Goal: Information Seeking & Learning: Learn about a topic

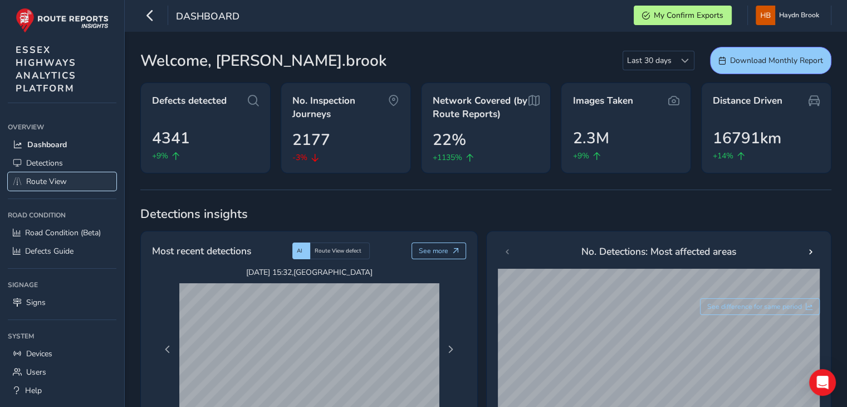
click at [57, 177] on span "Route View" at bounding box center [46, 181] width 41 height 11
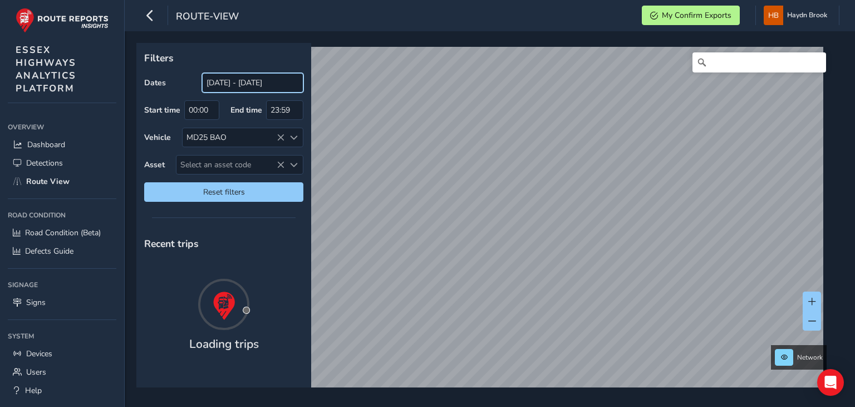
click at [246, 90] on input "[DATE] - [DATE]" at bounding box center [252, 82] width 101 height 19
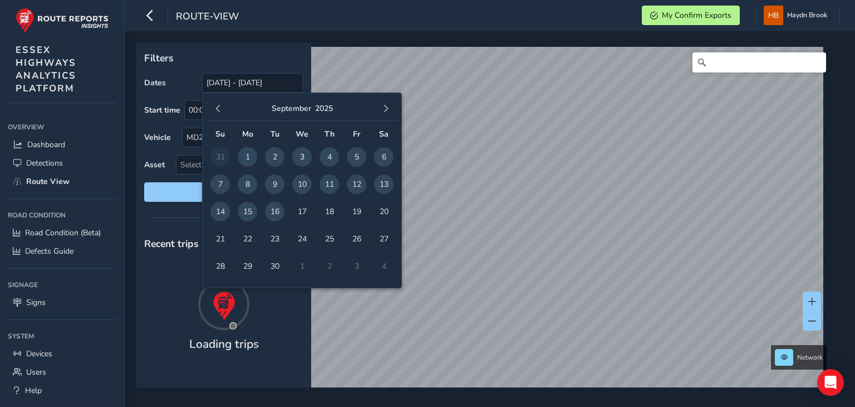
click at [263, 65] on p "Filters" at bounding box center [223, 58] width 159 height 14
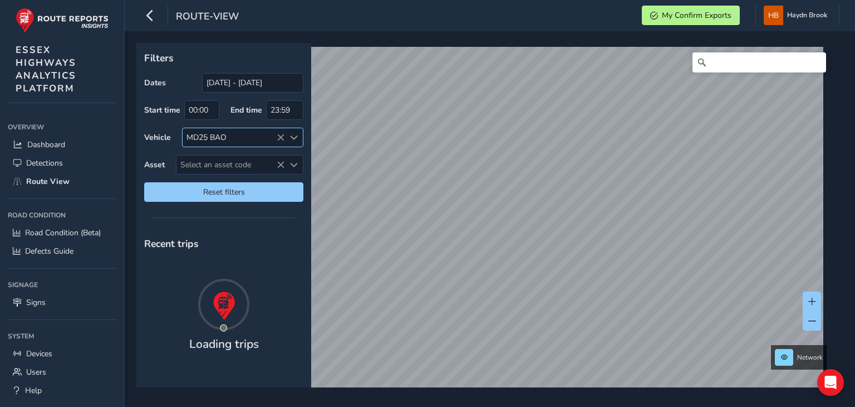
click at [281, 135] on icon at bounding box center [281, 138] width 8 height 8
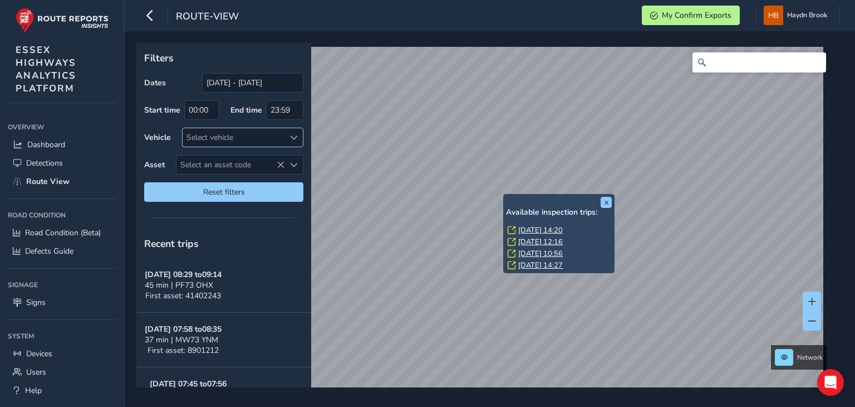
click at [530, 228] on link "[DATE] 14:20" at bounding box center [540, 230] width 45 height 10
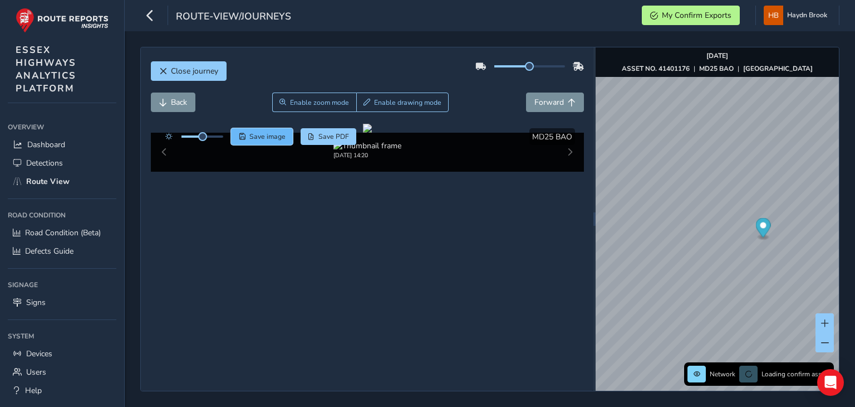
click at [267, 138] on span "Save image" at bounding box center [267, 136] width 36 height 9
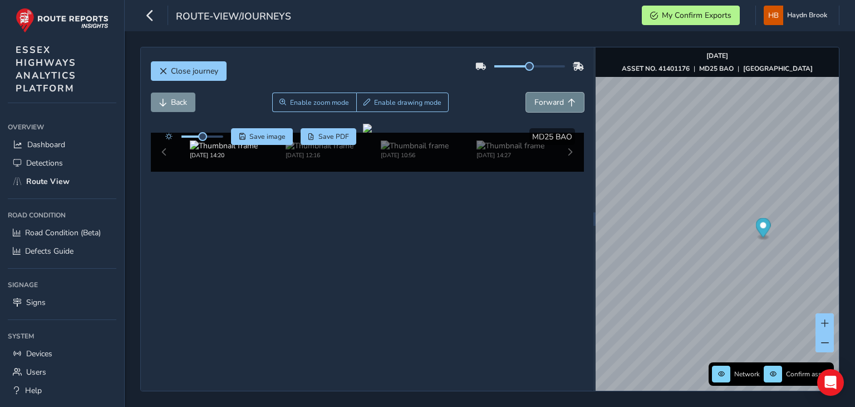
click at [535, 101] on span "Forward" at bounding box center [550, 102] width 30 height 11
click at [536, 100] on span "Forward" at bounding box center [550, 102] width 30 height 11
click at [536, 102] on span "Forward" at bounding box center [550, 102] width 30 height 11
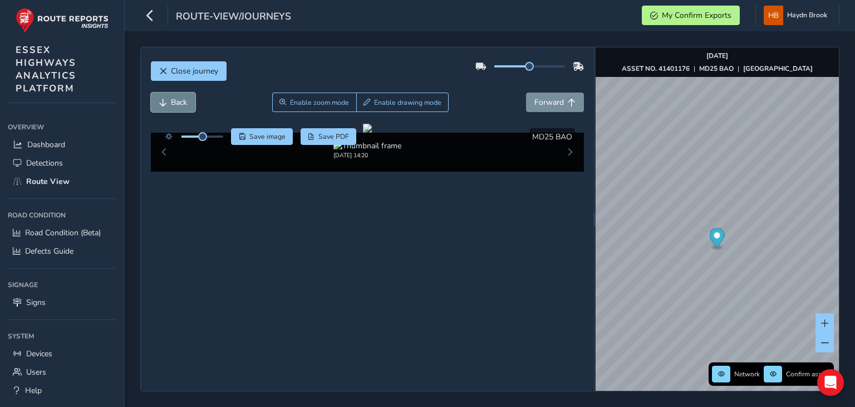
click at [176, 100] on span "Back" at bounding box center [179, 102] width 16 height 11
click at [258, 139] on span "Save image" at bounding box center [267, 136] width 36 height 9
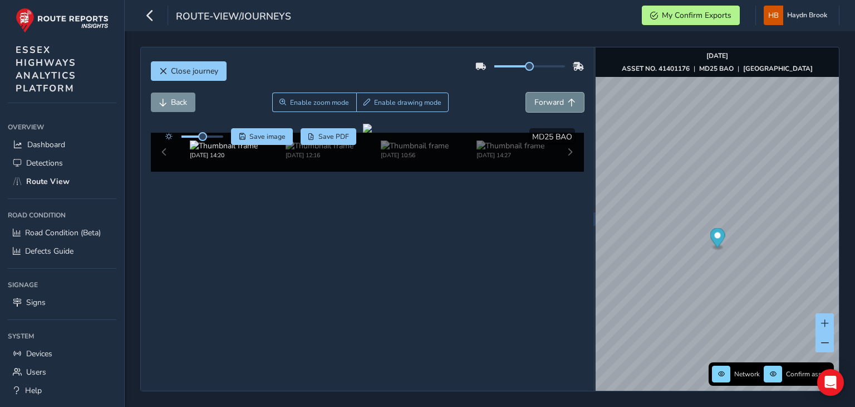
click at [538, 101] on span "Forward" at bounding box center [550, 102] width 30 height 11
click at [538, 100] on span "Forward" at bounding box center [550, 102] width 30 height 11
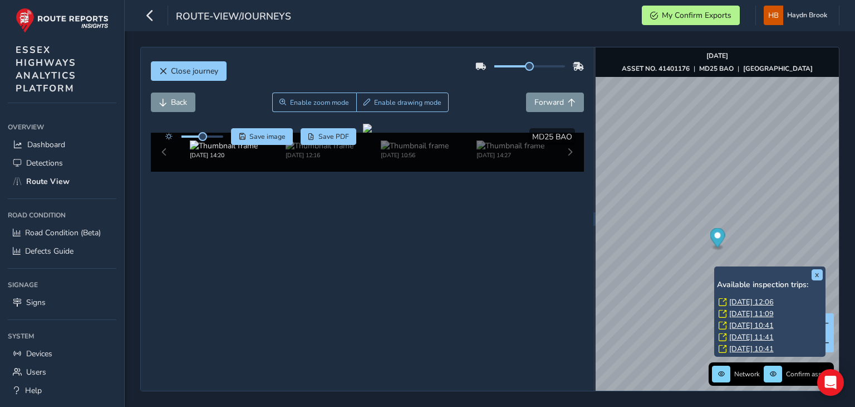
click at [757, 300] on link "[DATE] 12:06" at bounding box center [751, 302] width 45 height 10
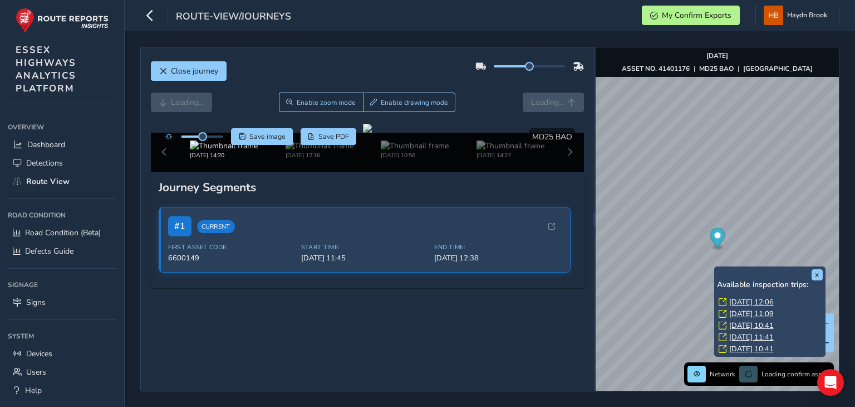
click at [772, 301] on link "[DATE] 12:06" at bounding box center [751, 302] width 45 height 10
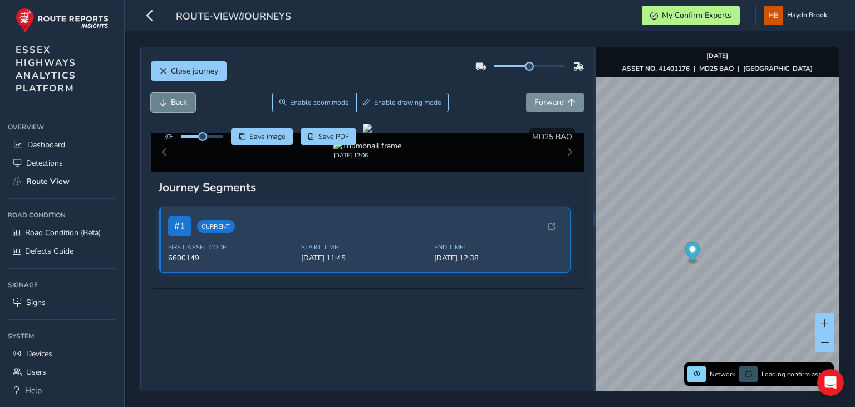
click at [186, 103] on span "Back" at bounding box center [179, 102] width 16 height 11
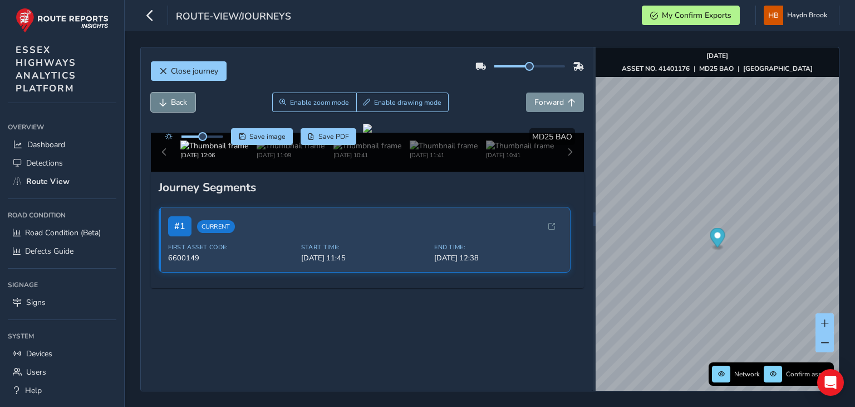
click at [186, 104] on span "Back" at bounding box center [179, 102] width 16 height 11
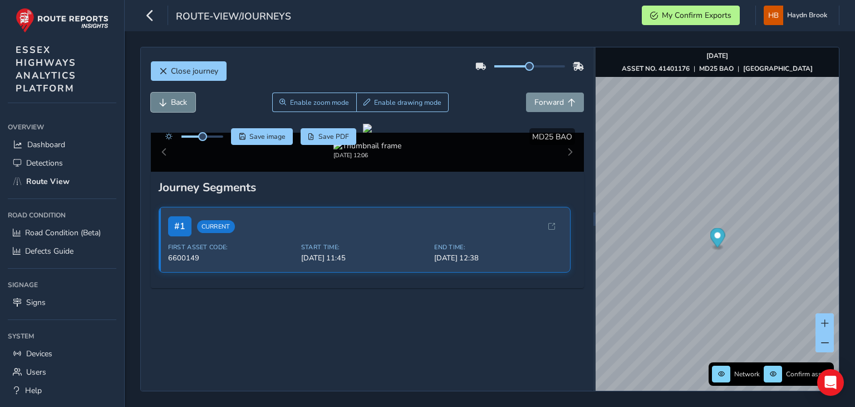
click at [186, 104] on span "Back" at bounding box center [179, 102] width 16 height 11
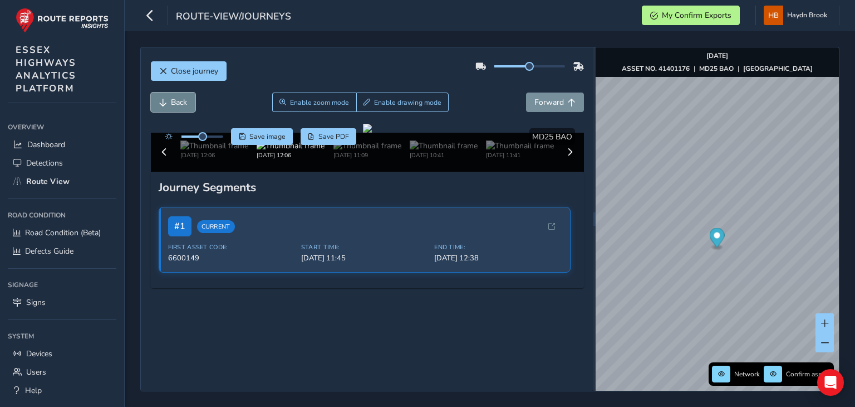
click at [186, 104] on span "Back" at bounding box center [179, 102] width 16 height 11
click at [549, 101] on span "Forward" at bounding box center [550, 102] width 30 height 11
click at [274, 129] on button "Save image" at bounding box center [262, 136] width 62 height 17
